Goal: Information Seeking & Learning: Learn about a topic

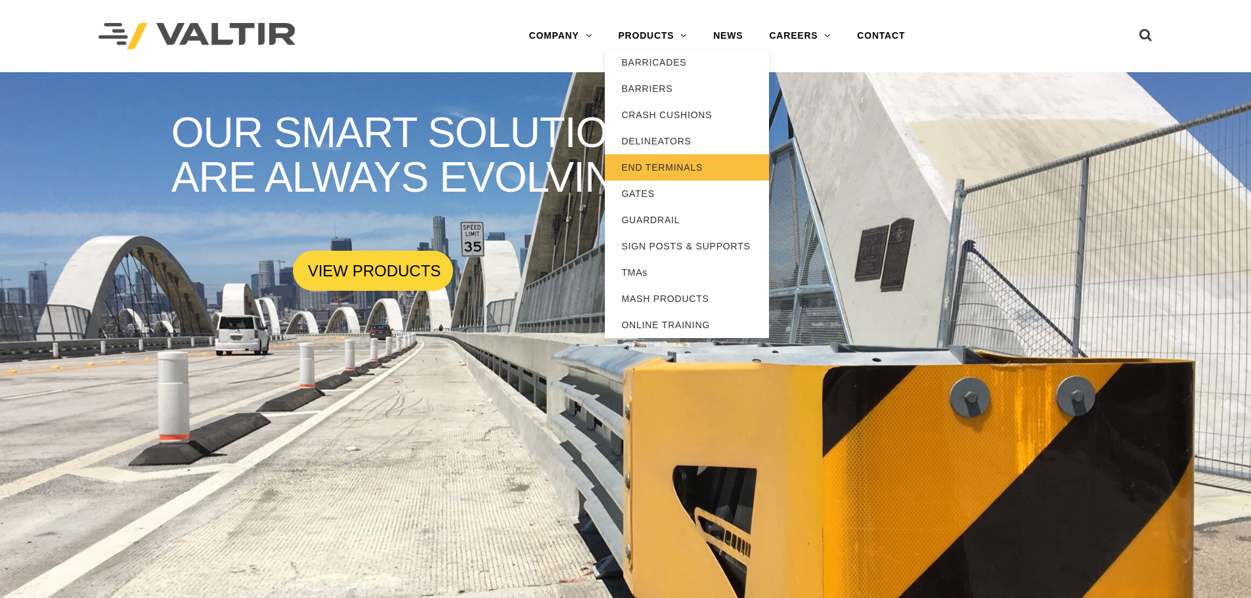
click at [684, 169] on link "END TERMINALS" at bounding box center [687, 167] width 164 height 26
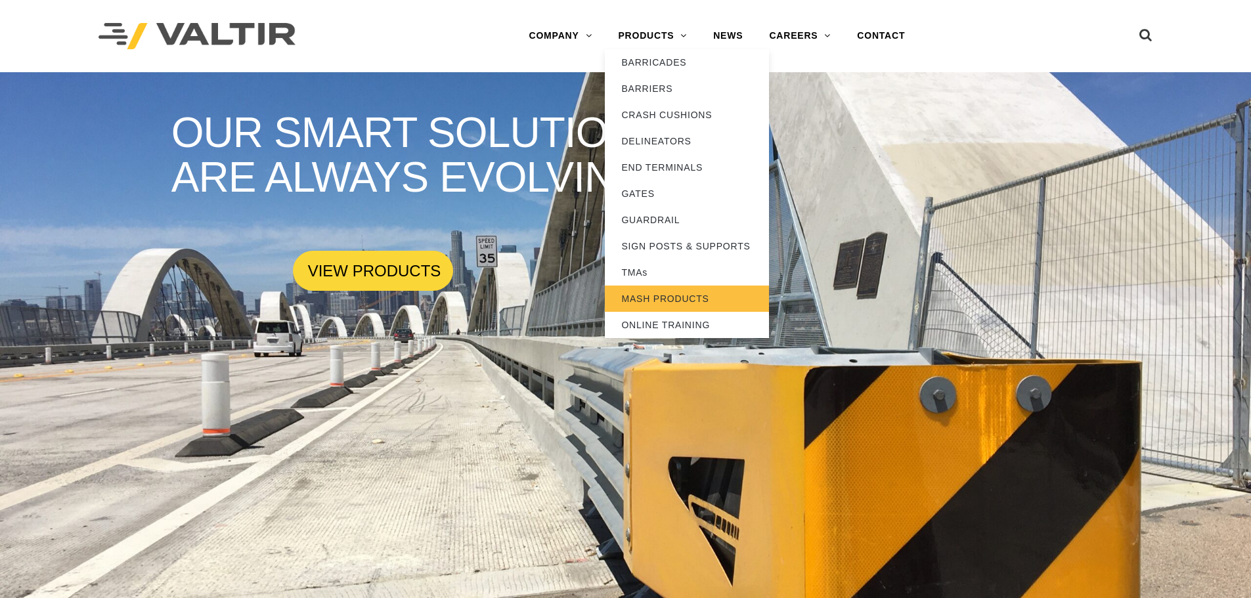
click at [658, 296] on link "MASH PRODUCTS" at bounding box center [687, 299] width 164 height 26
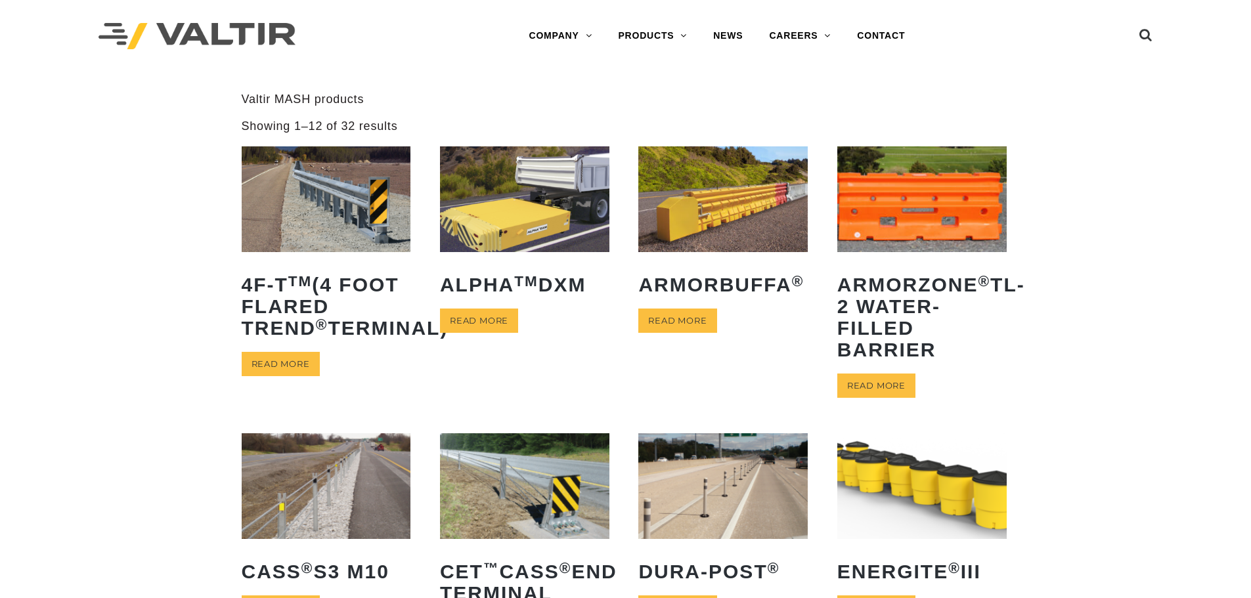
click at [346, 476] on img at bounding box center [326, 487] width 169 height 106
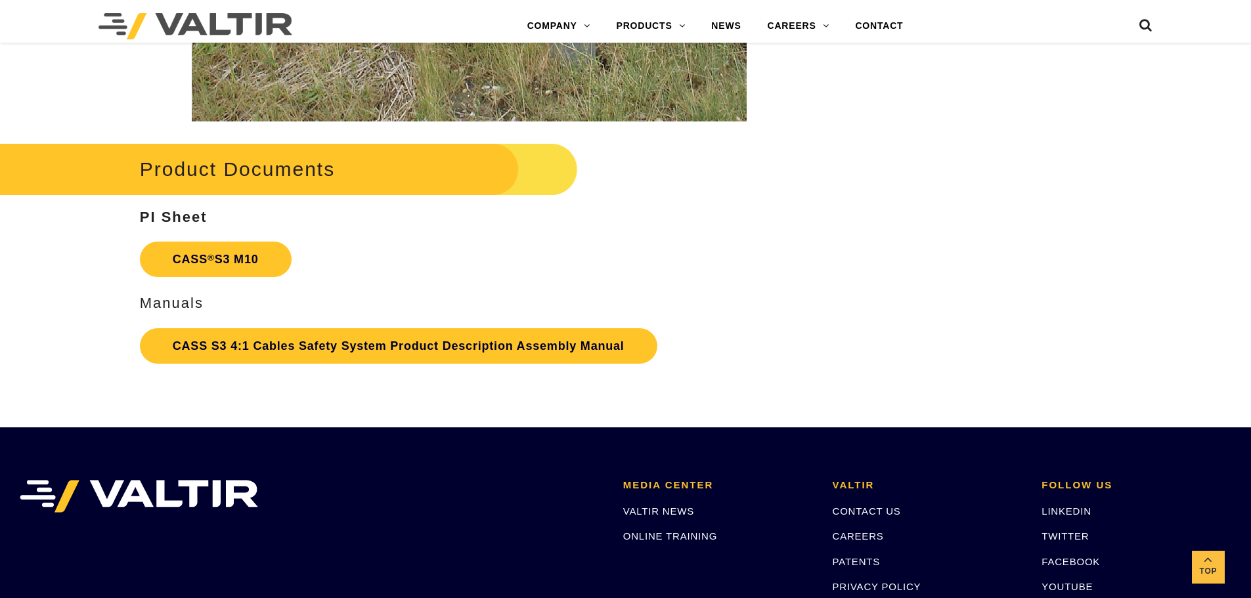
scroll to position [2956, 0]
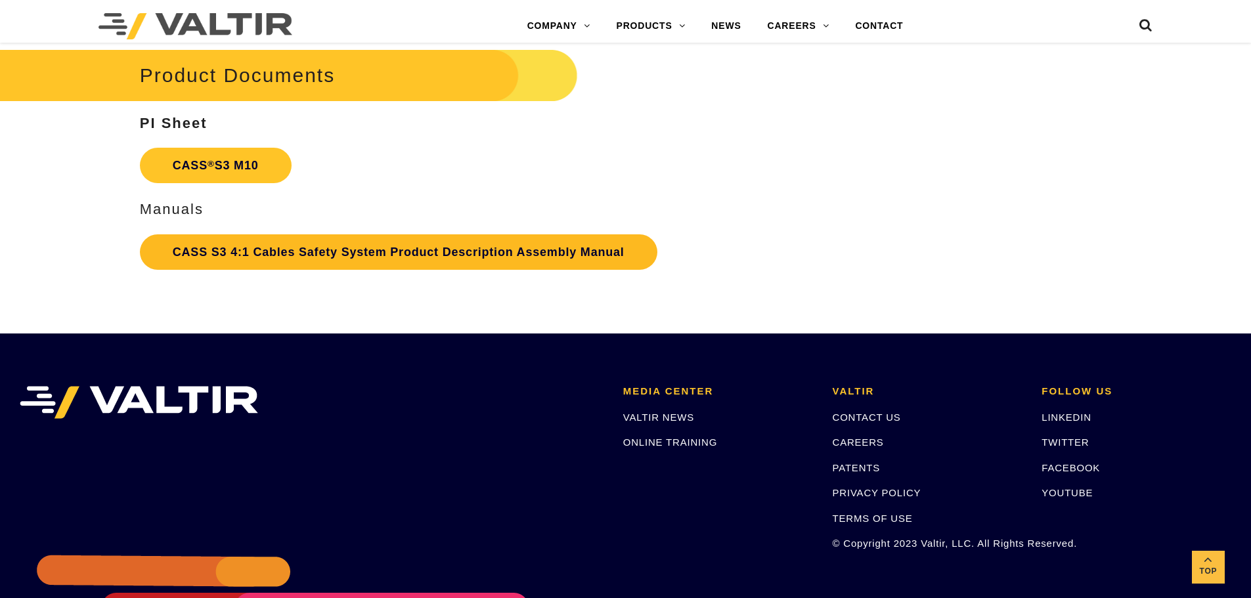
click at [201, 251] on link "CASS S3 4:1 Cables Safety System Product Description Assembly Manual" at bounding box center [399, 252] width 518 height 35
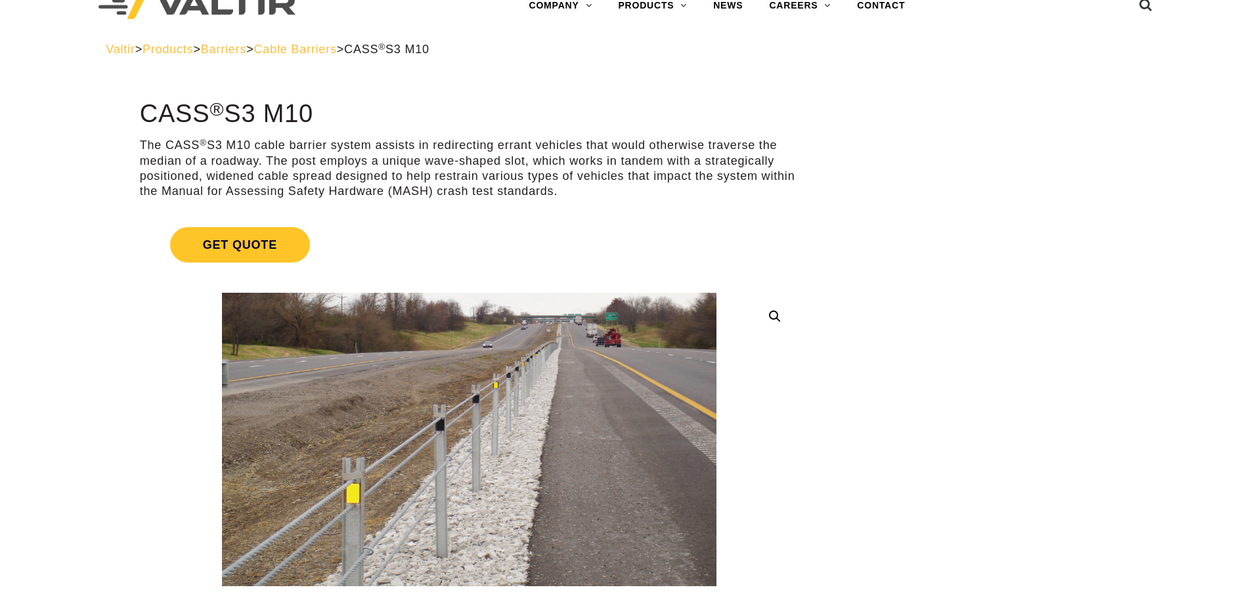
scroll to position [0, 0]
